Goal: Information Seeking & Learning: Find specific fact

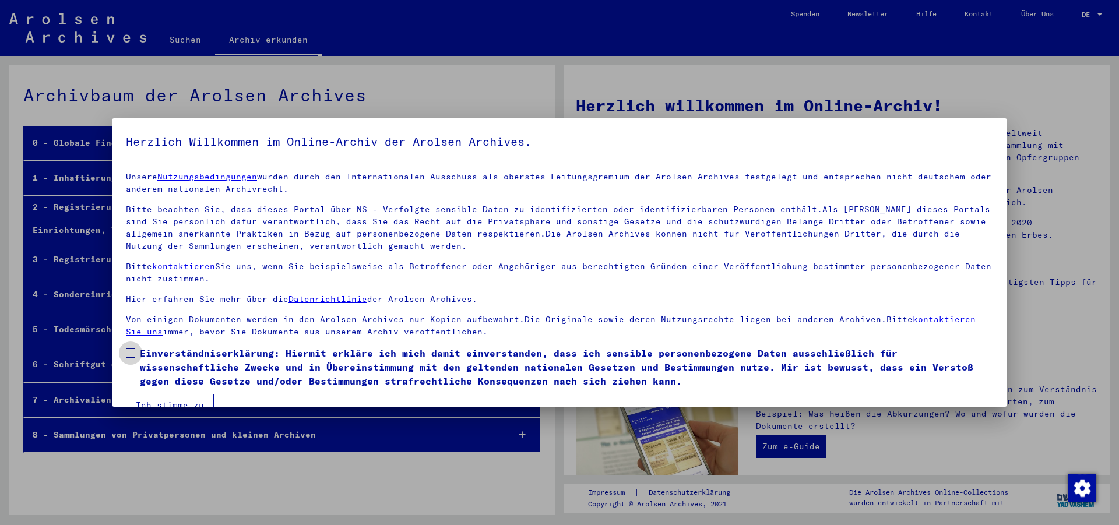
click at [133, 349] on span at bounding box center [130, 353] width 9 height 9
click at [151, 394] on button "Ich stimme zu" at bounding box center [170, 405] width 88 height 22
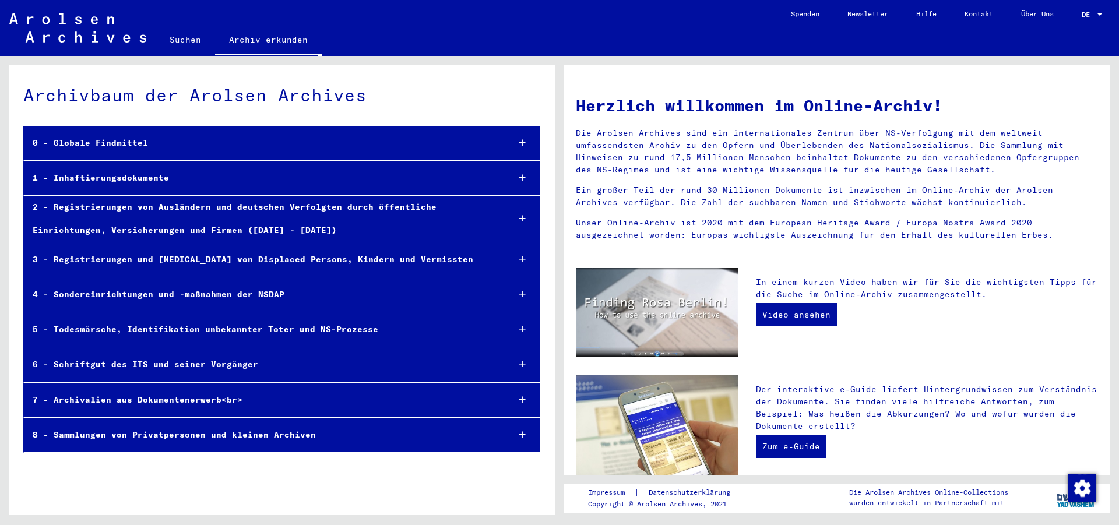
click at [192, 39] on link "Suchen" at bounding box center [185, 40] width 59 height 28
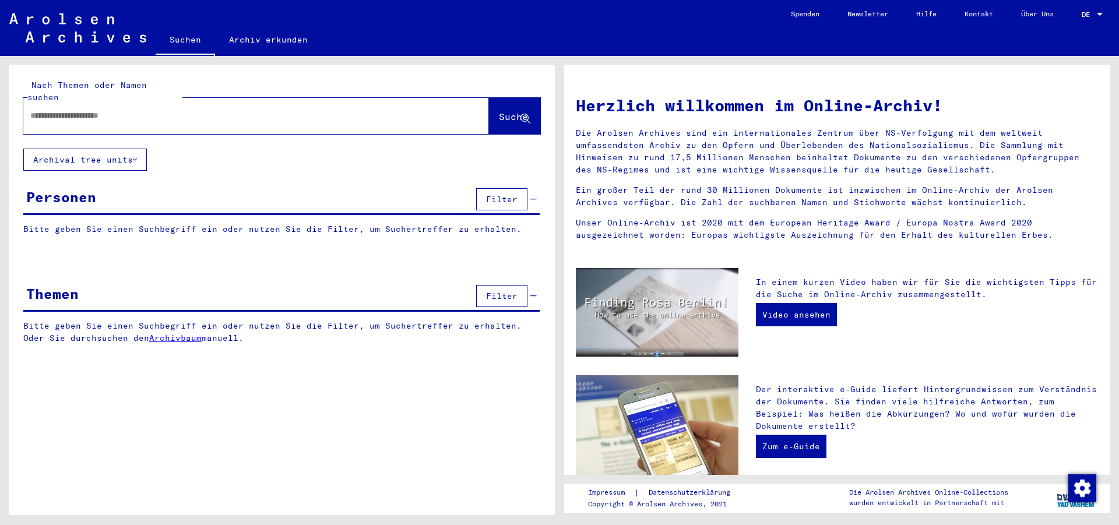
click at [160, 110] on input "text" at bounding box center [242, 116] width 424 height 12
type input "**********"
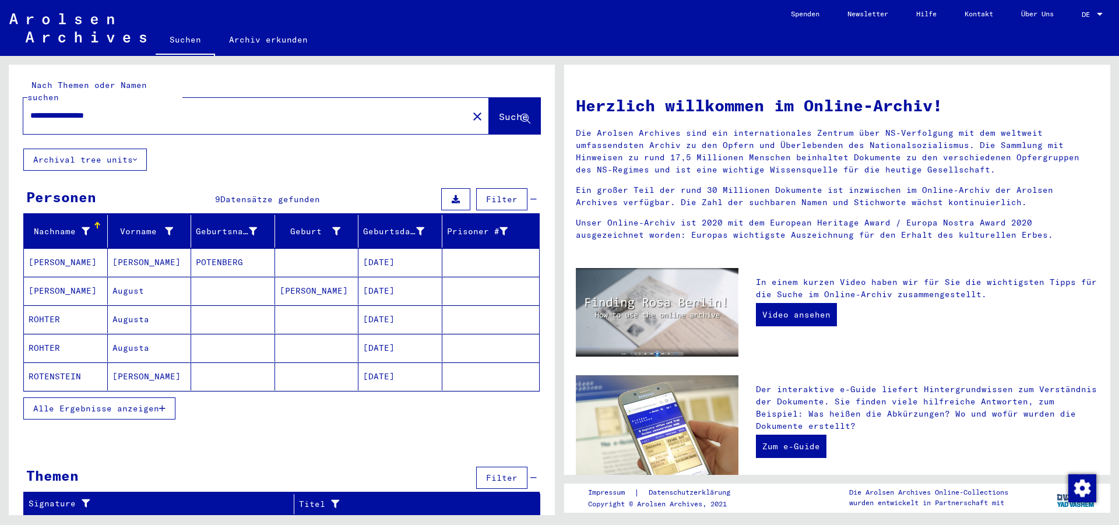
click at [103, 403] on span "Alle Ergebnisse anzeigen" at bounding box center [96, 408] width 126 height 10
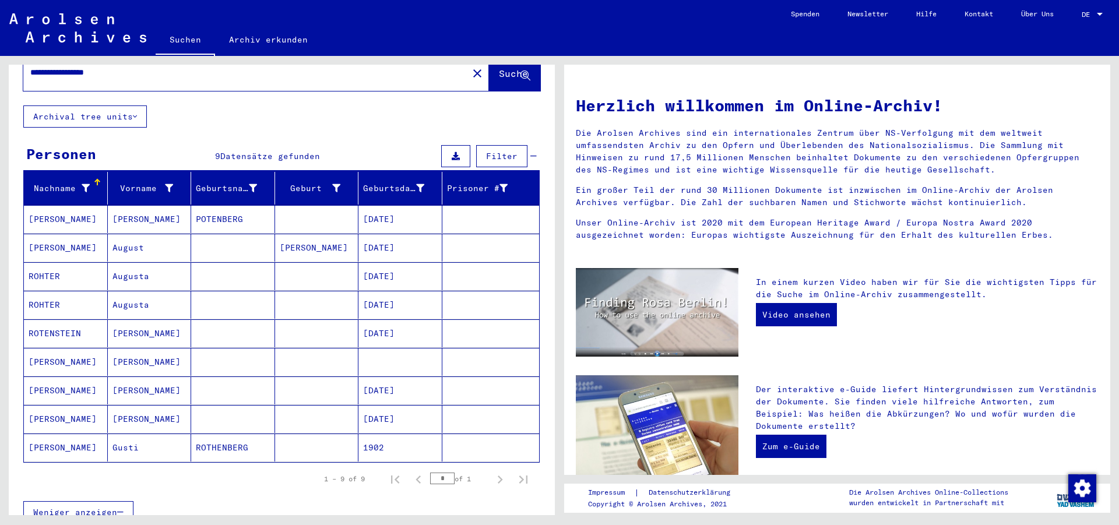
scroll to position [63, 0]
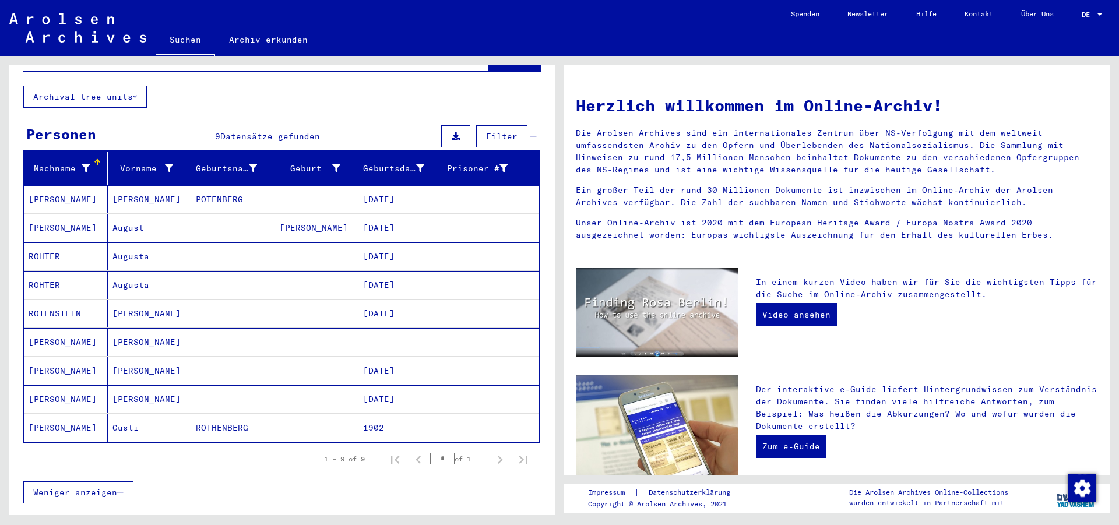
click at [71, 417] on mat-cell "[PERSON_NAME]" at bounding box center [66, 428] width 84 height 28
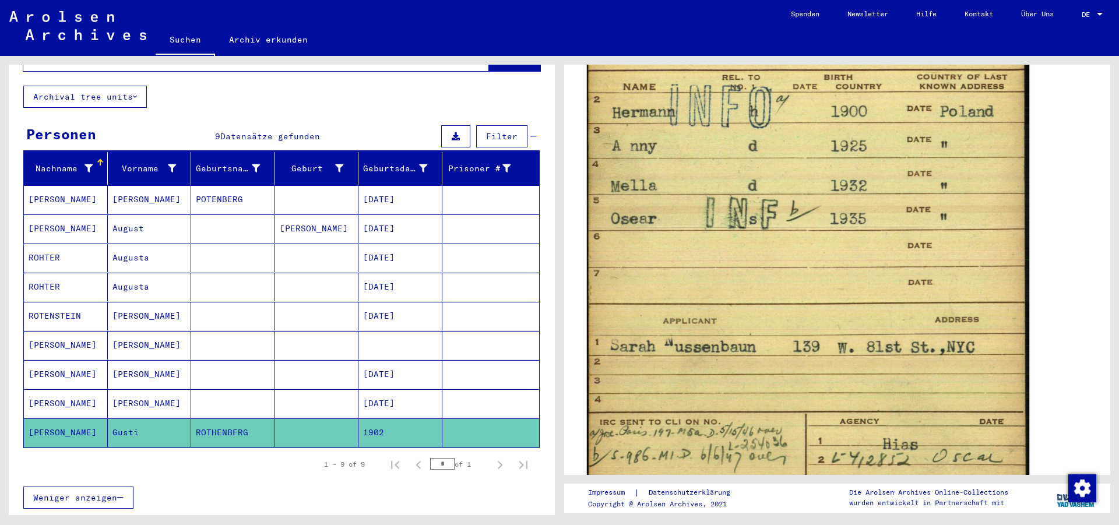
scroll to position [881, 0]
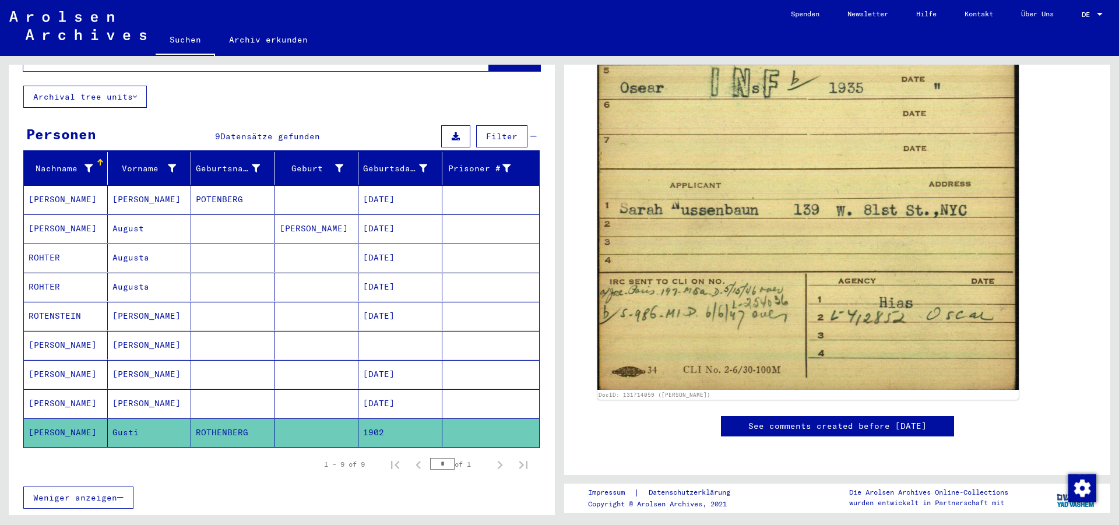
click at [133, 389] on mat-cell "[PERSON_NAME]" at bounding box center [150, 403] width 84 height 29
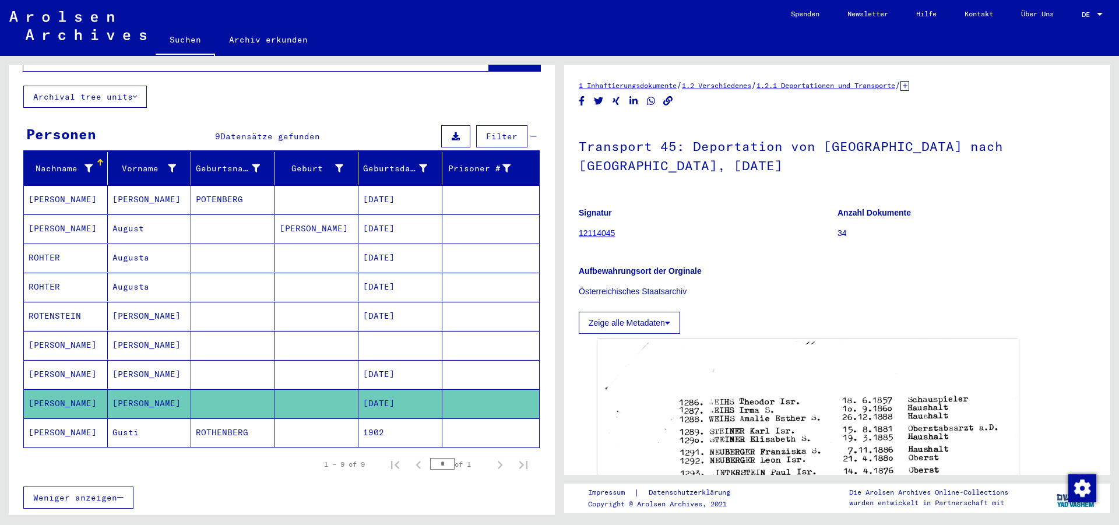
click at [48, 336] on mat-cell "[PERSON_NAME]" at bounding box center [66, 345] width 84 height 29
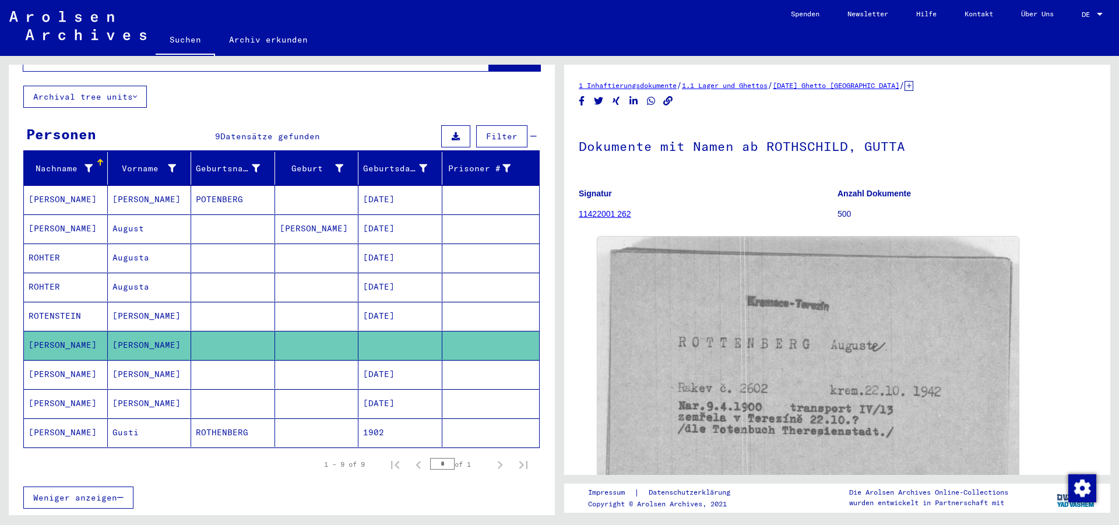
click at [44, 361] on mat-cell "[PERSON_NAME]" at bounding box center [66, 374] width 84 height 29
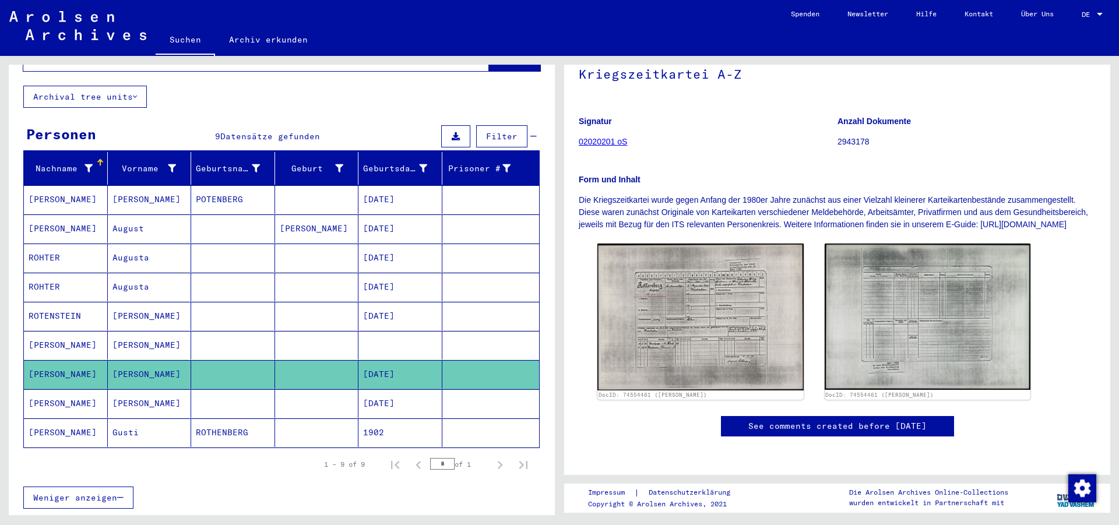
scroll to position [126, 0]
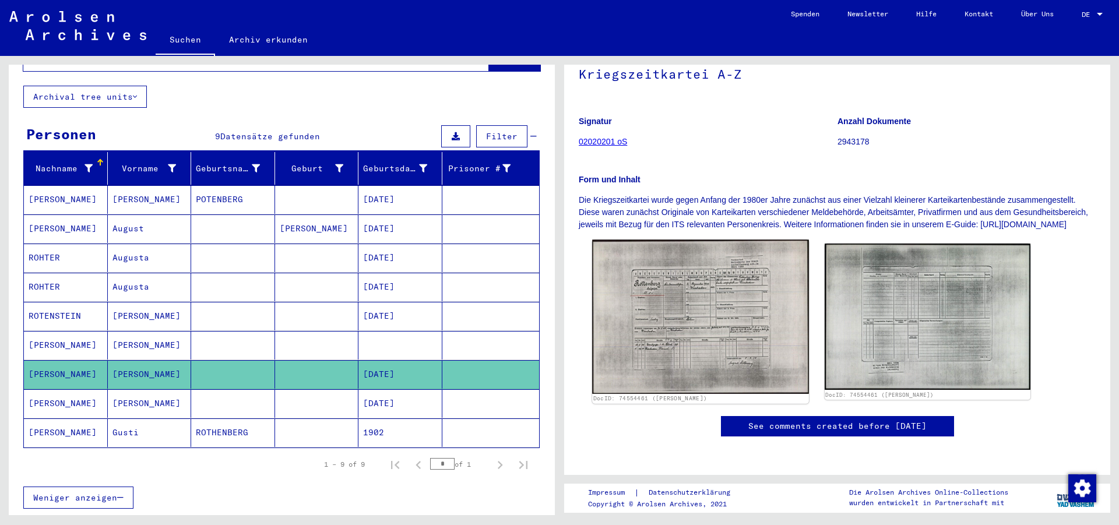
click at [681, 290] on img at bounding box center [700, 317] width 216 height 154
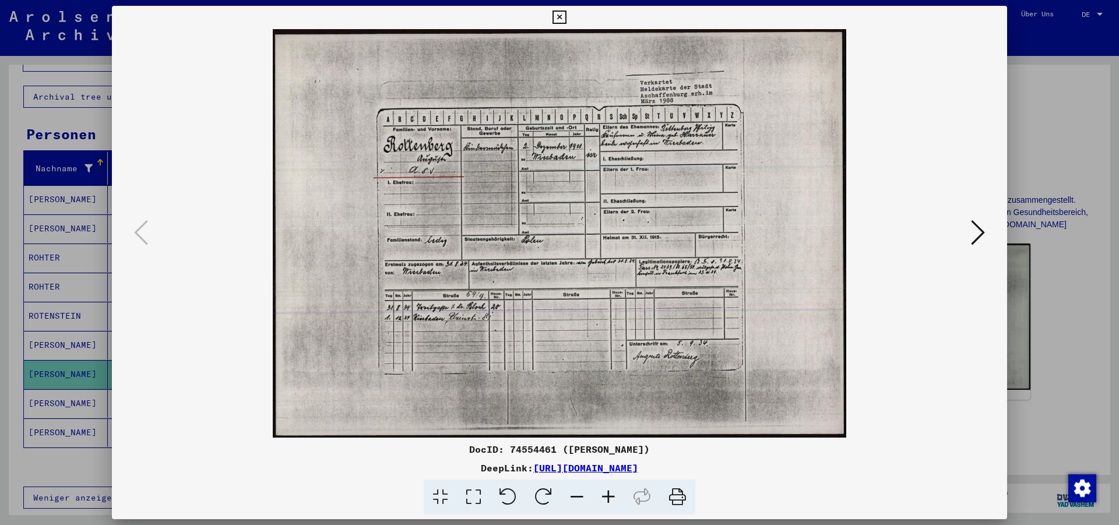
drag, startPoint x: 995, startPoint y: 15, endPoint x: 989, endPoint y: 16, distance: 5.9
click at [566, 16] on icon at bounding box center [559, 17] width 13 height 14
